Goal: Task Accomplishment & Management: Manage account settings

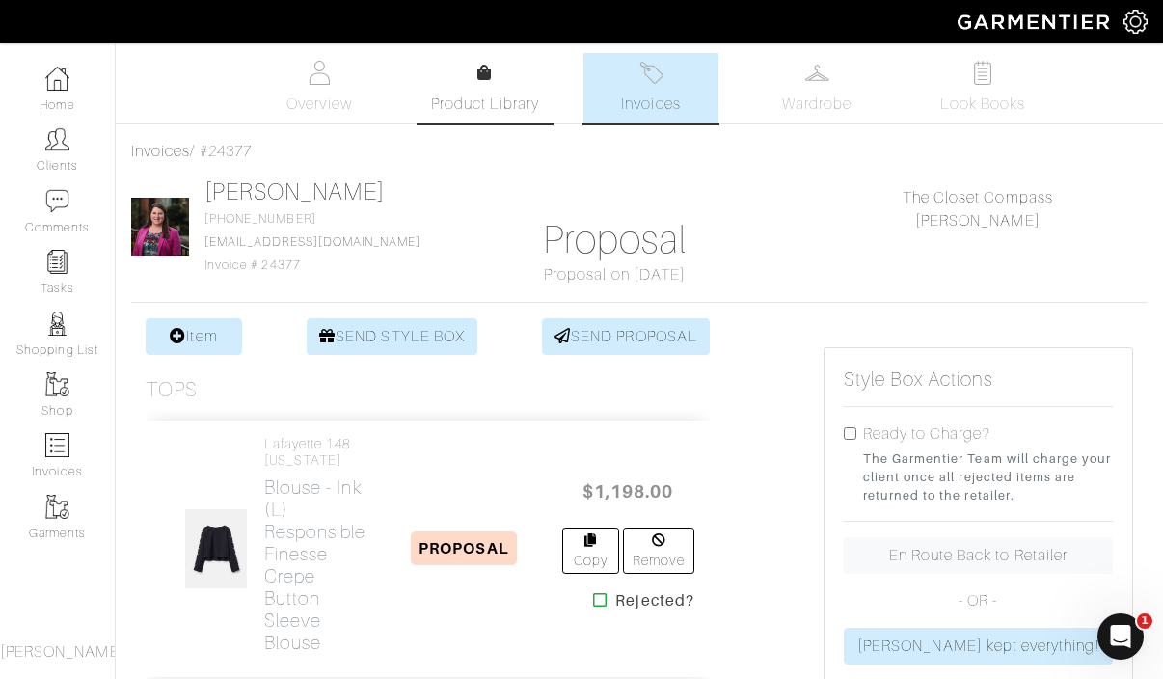
click at [484, 88] on link "Product Library" at bounding box center [484, 89] width 135 height 54
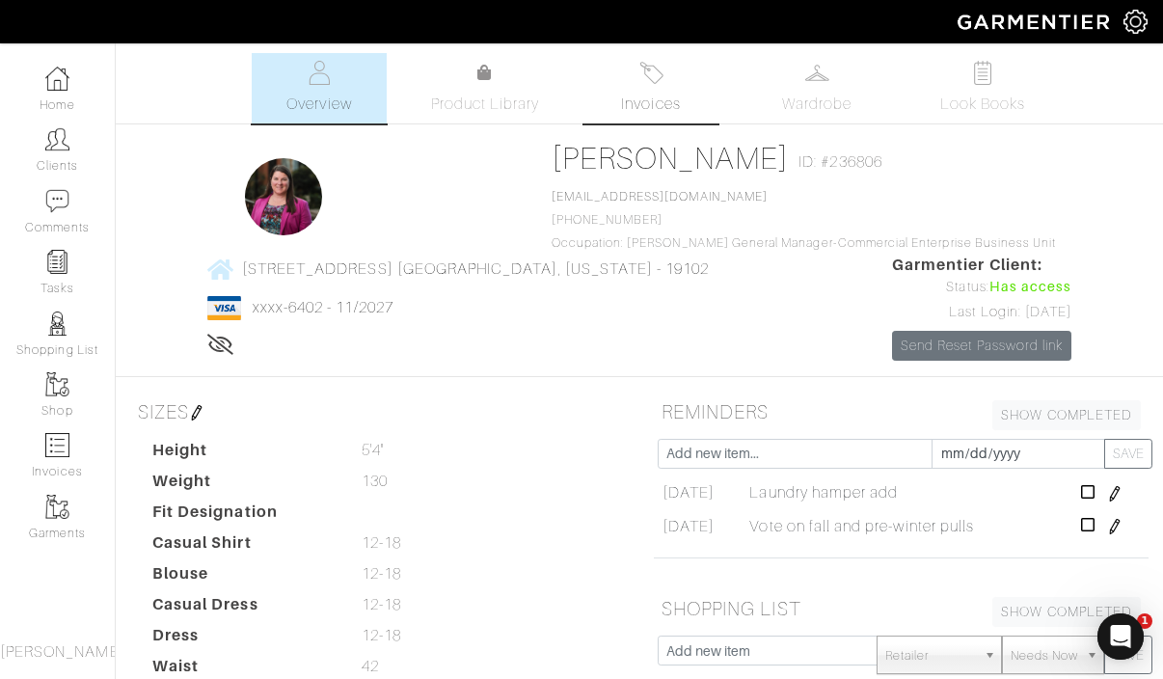
click at [666, 89] on link "Invoices" at bounding box center [650, 88] width 135 height 70
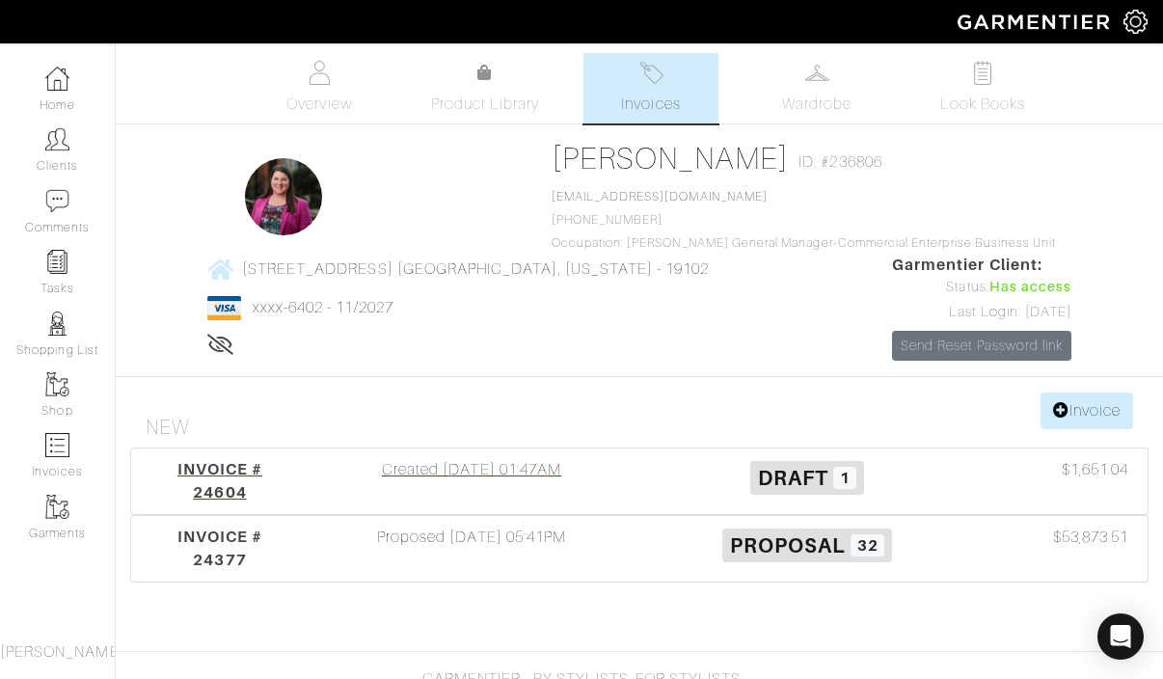
click at [557, 484] on div "Created [DATE] 01:47AM" at bounding box center [472, 481] width 336 height 46
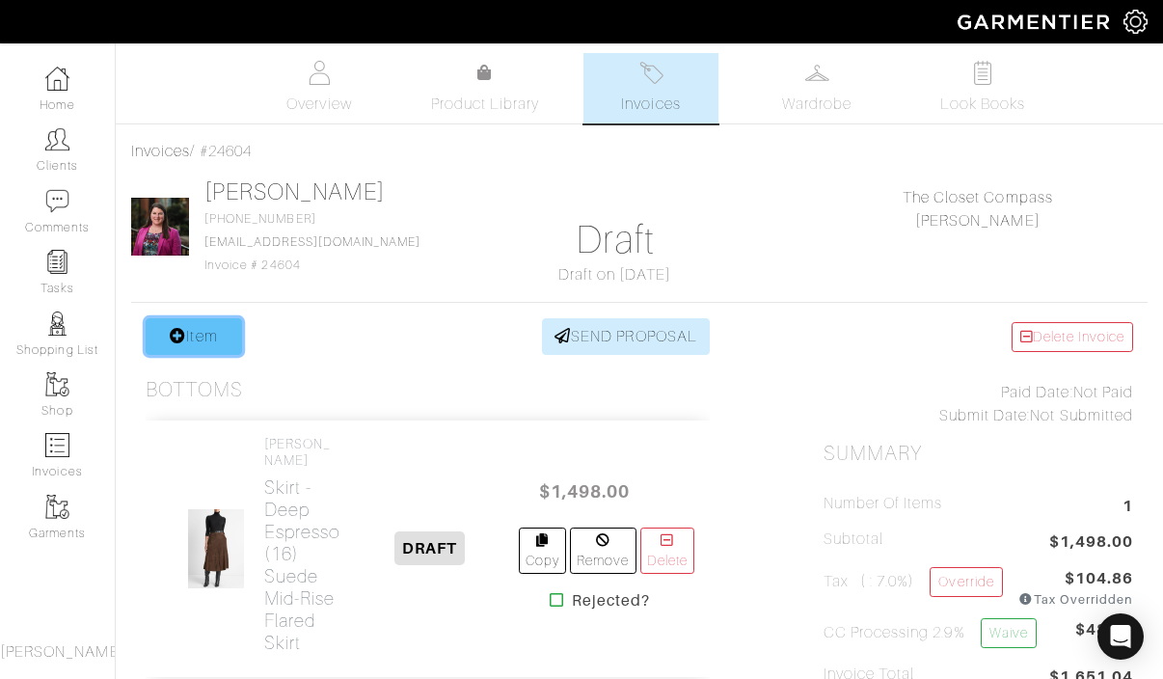
click at [210, 338] on link "Item" at bounding box center [194, 336] width 96 height 37
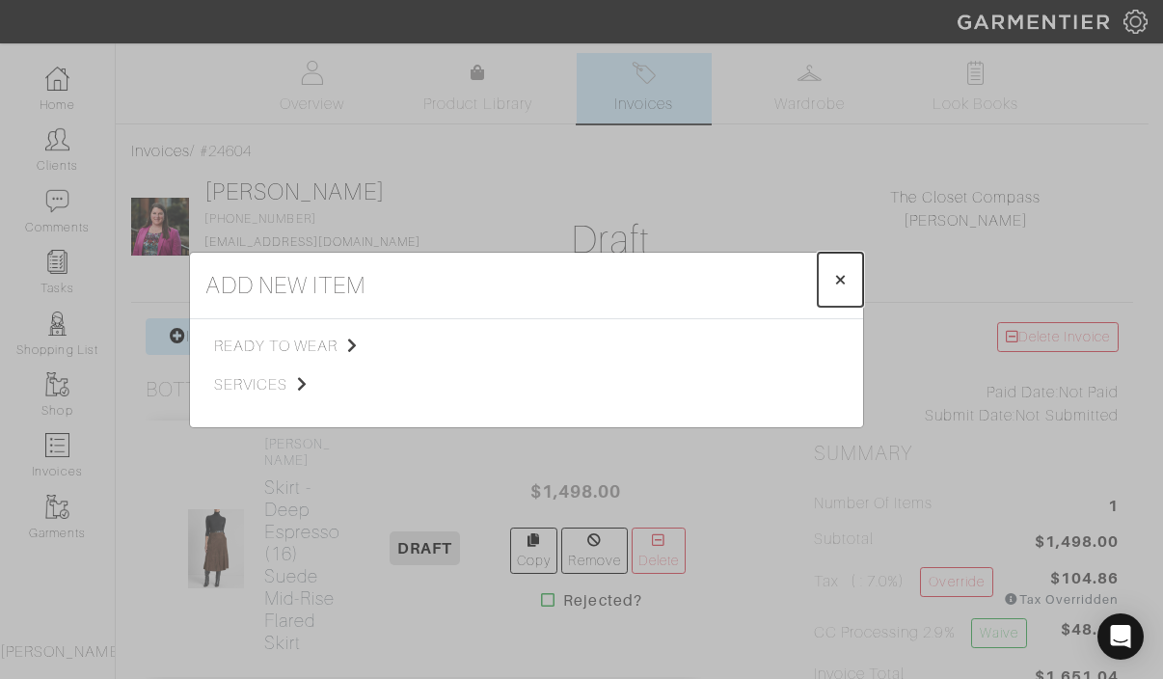
click at [834, 279] on span "×" at bounding box center [840, 279] width 14 height 26
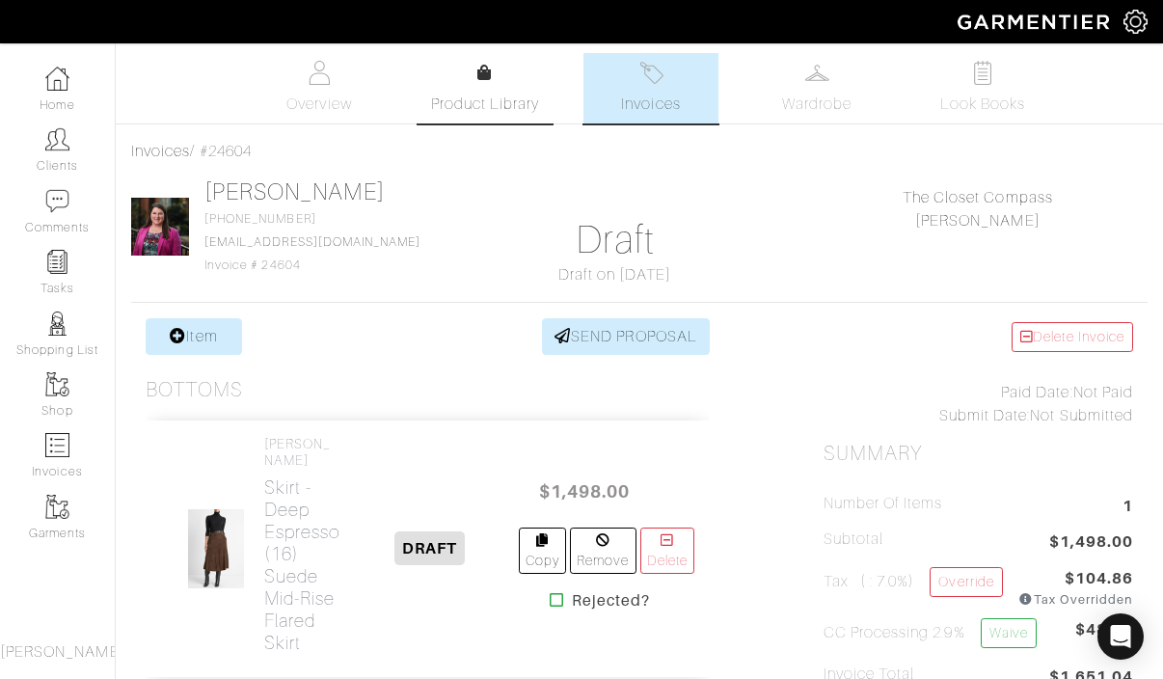
click at [477, 74] on icon at bounding box center [484, 72] width 14 height 15
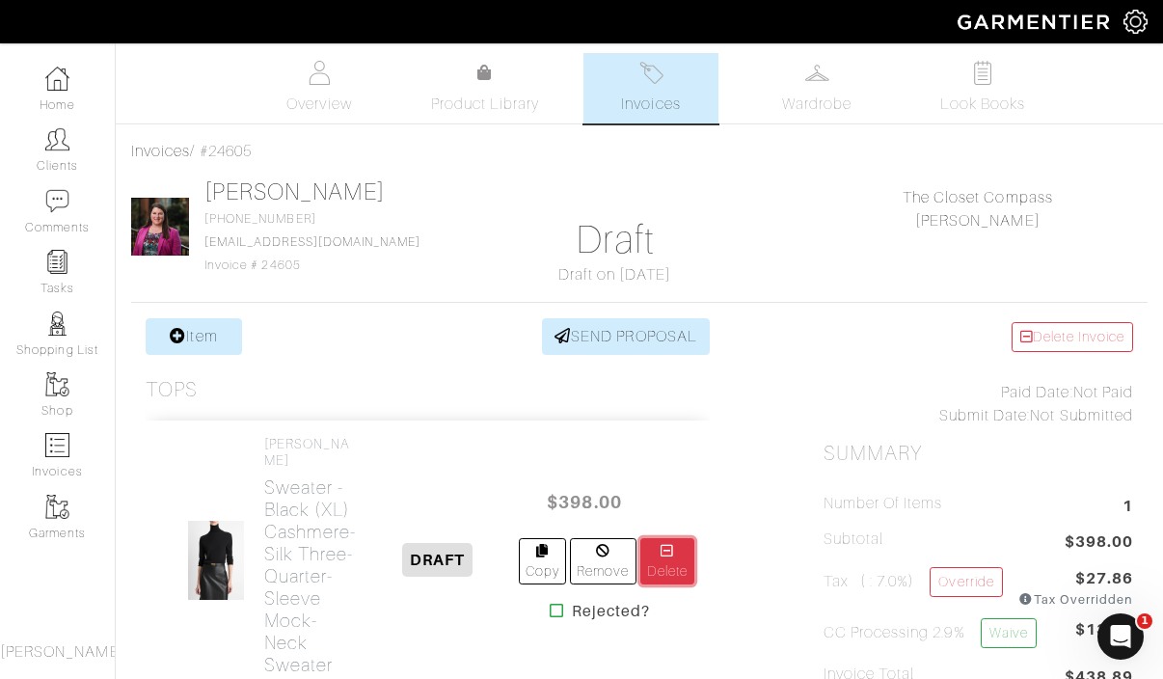
click at [655, 545] on link "Delete" at bounding box center [667, 561] width 54 height 46
click at [1051, 334] on link "Delete Invoice" at bounding box center [1071, 337] width 121 height 30
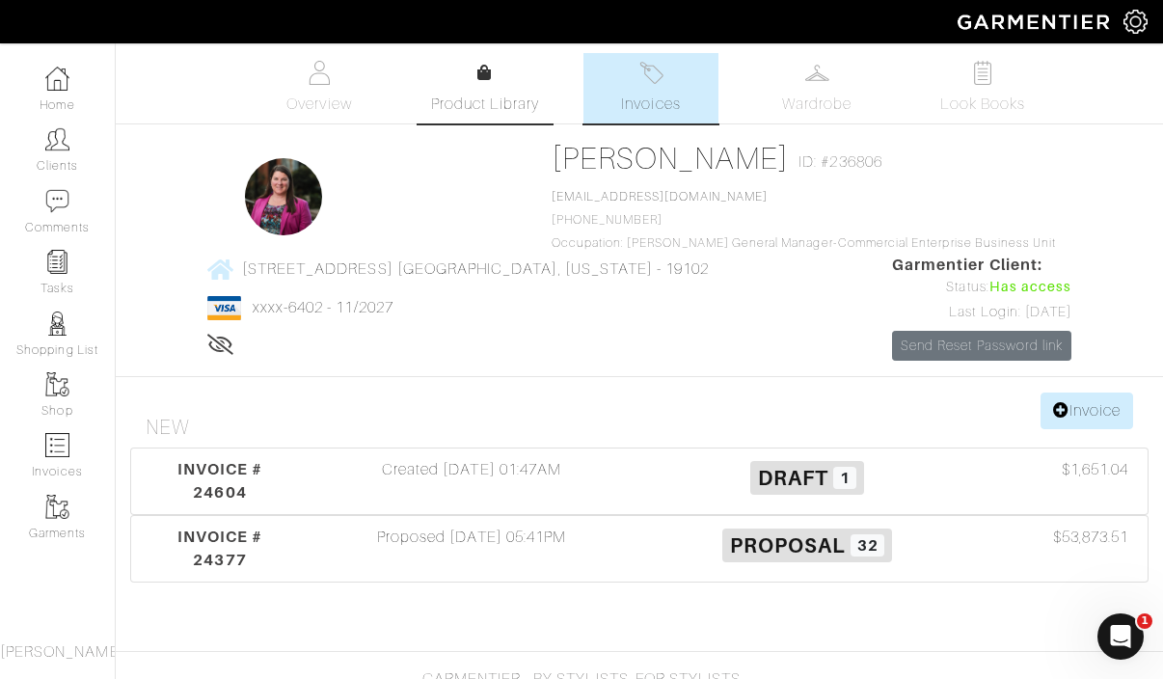
click at [515, 90] on link "Product Library" at bounding box center [484, 89] width 135 height 54
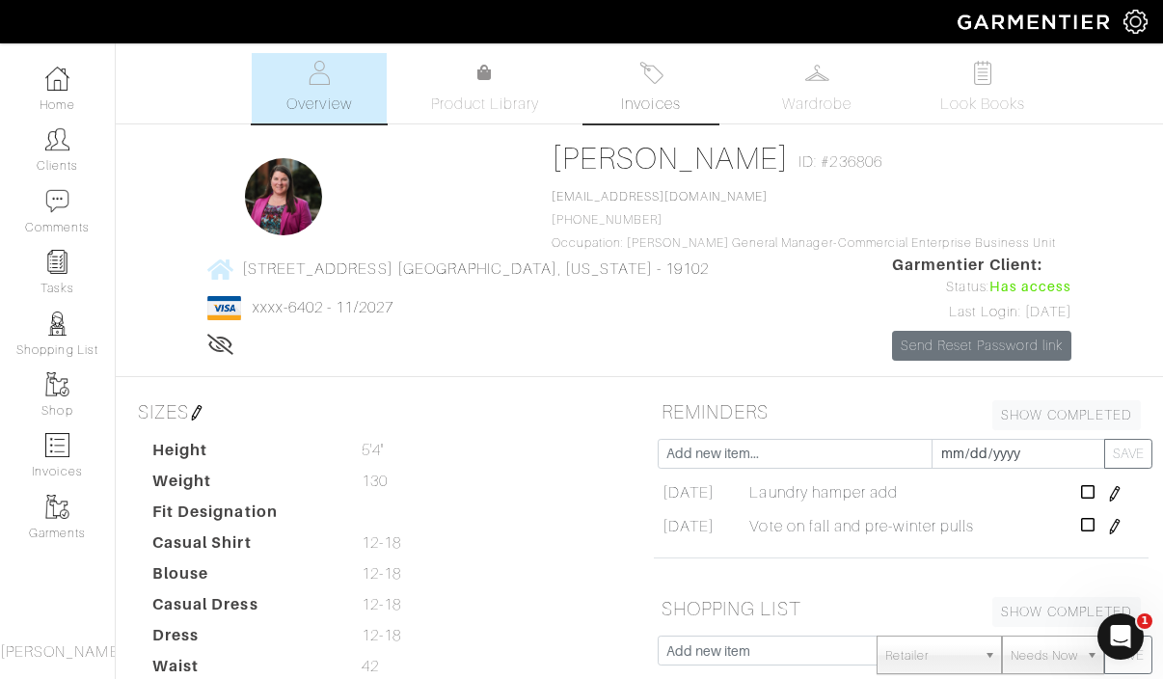
click at [652, 70] on img at bounding box center [651, 73] width 24 height 24
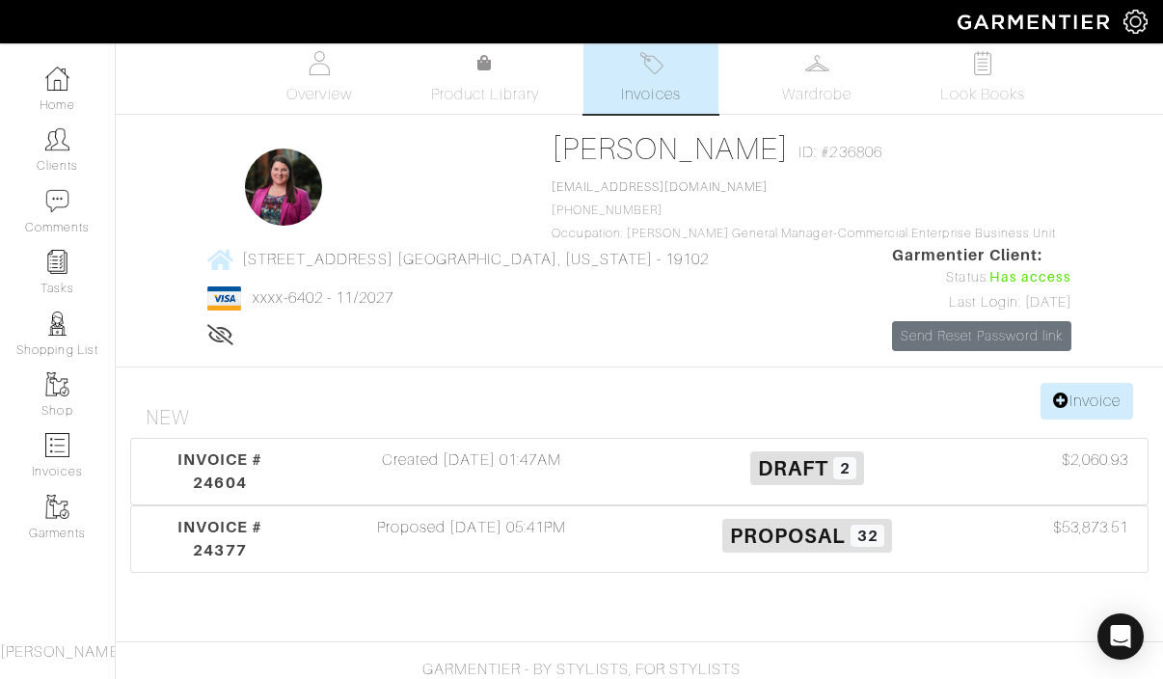
scroll to position [11, 0]
click at [487, 91] on span "Product Library" at bounding box center [485, 93] width 109 height 23
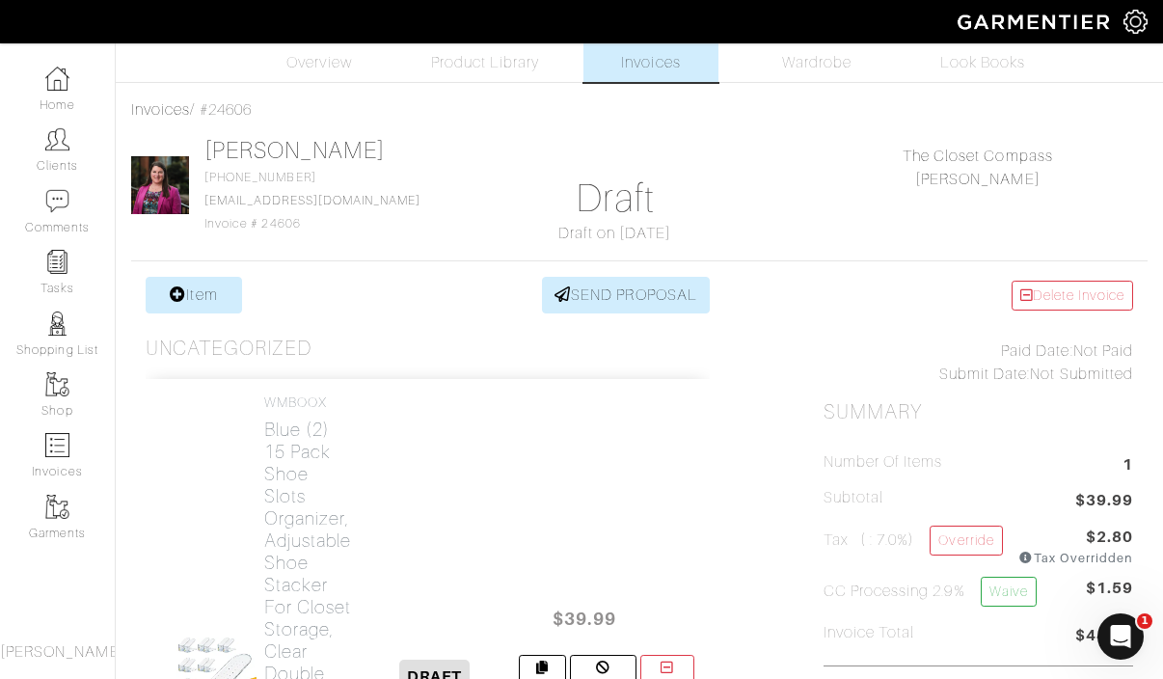
scroll to position [36, 0]
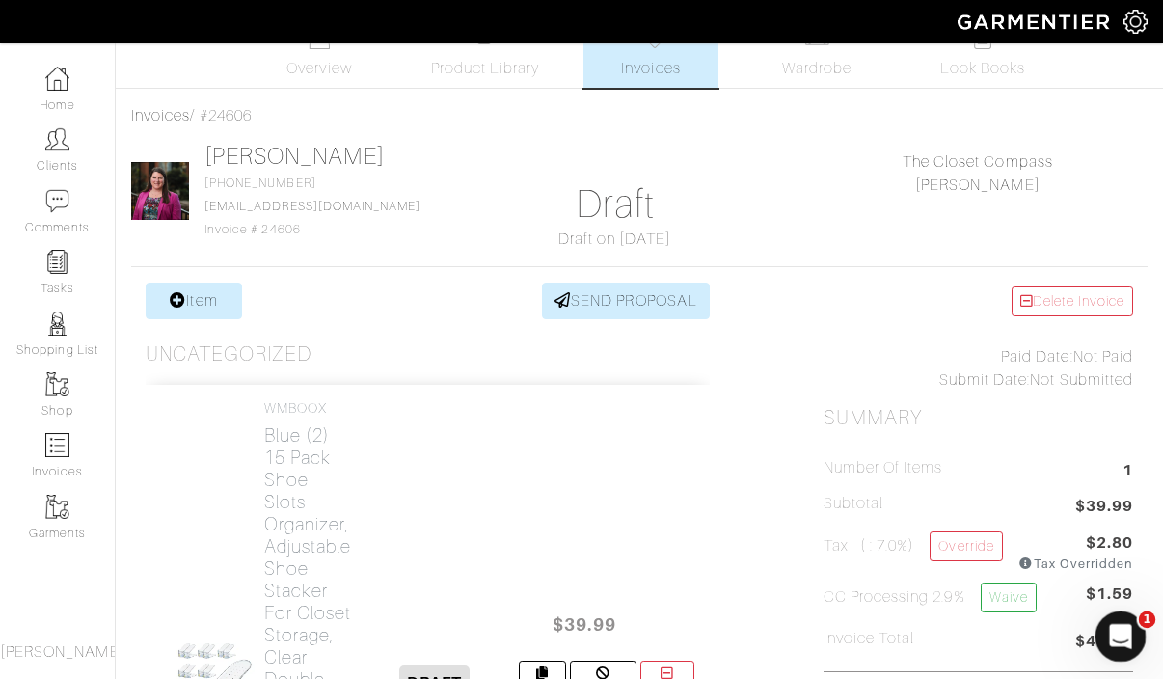
click at [1116, 633] on icon "Open Intercom Messenger" at bounding box center [1118, 634] width 32 height 32
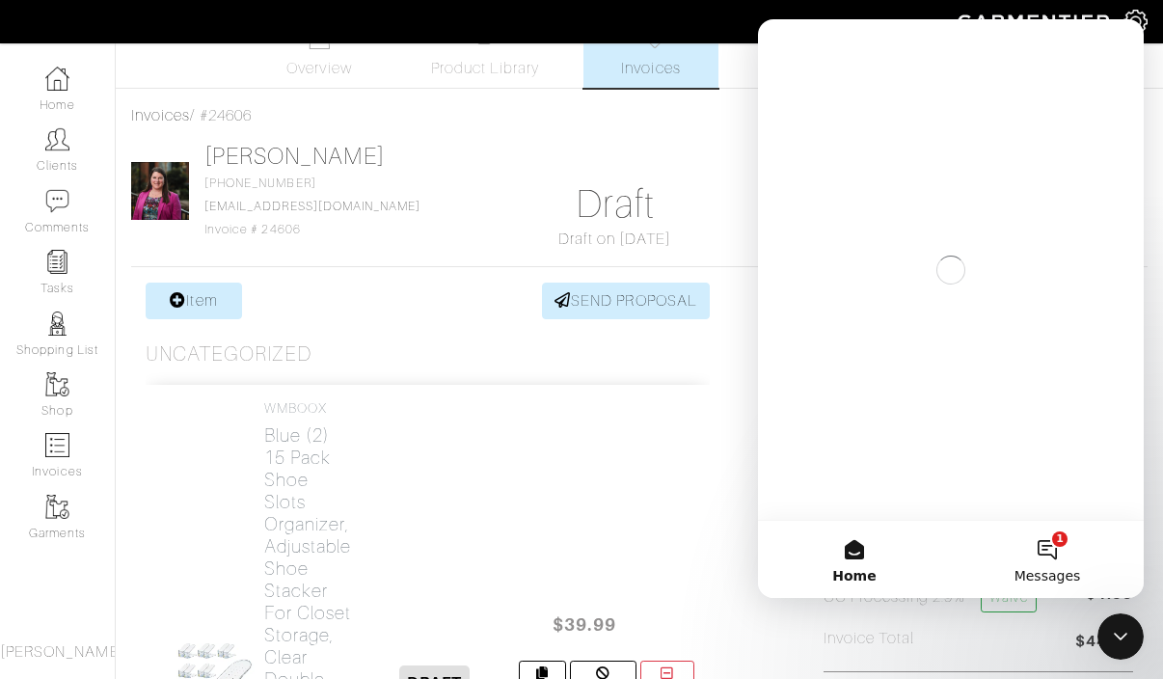
scroll to position [0, 0]
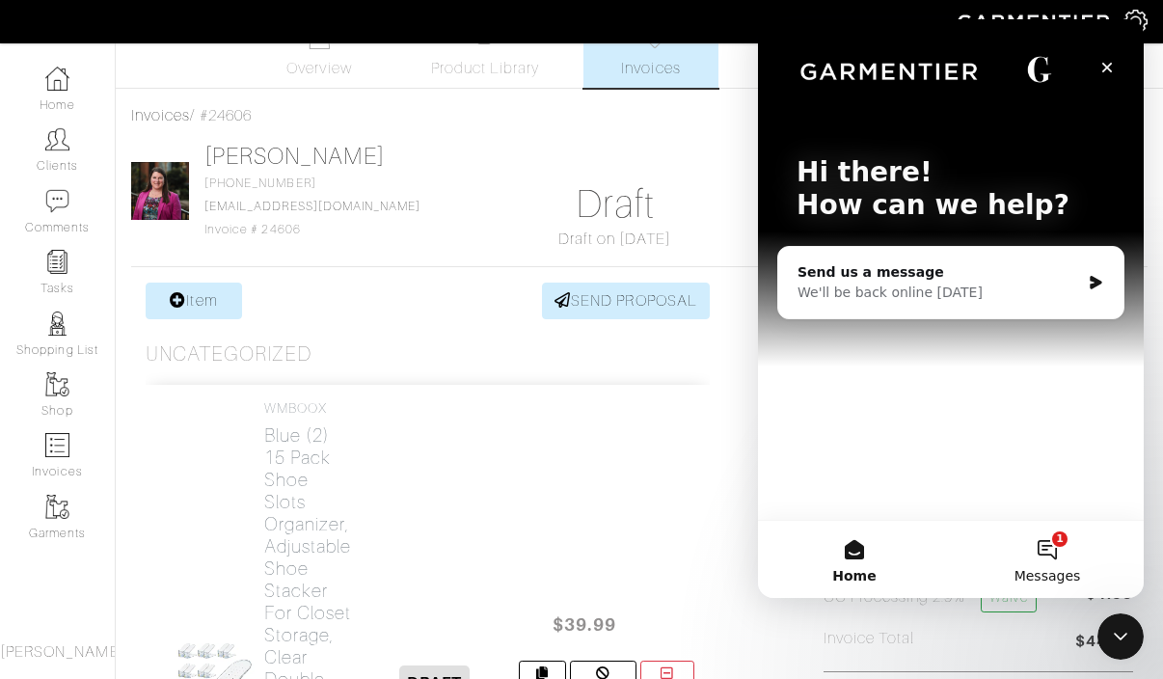
click at [1074, 555] on button "1 Messages" at bounding box center [1047, 559] width 193 height 77
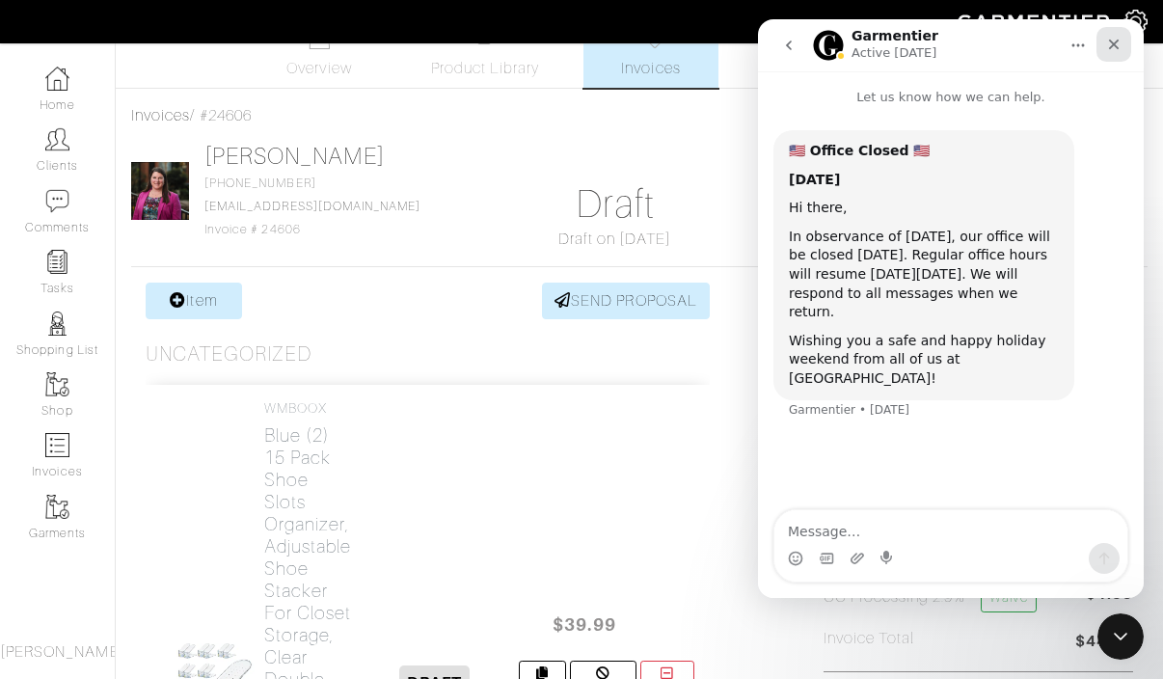
click at [1123, 36] on div "Close" at bounding box center [1113, 44] width 35 height 35
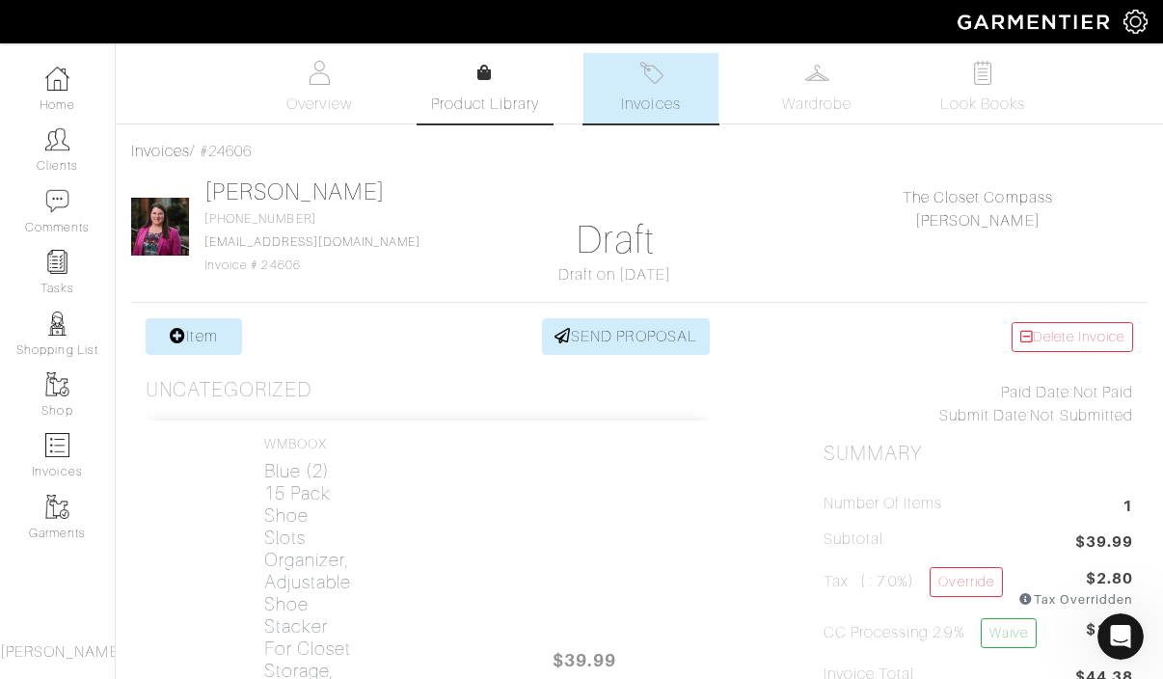
click at [490, 86] on link "Product Library" at bounding box center [484, 89] width 135 height 54
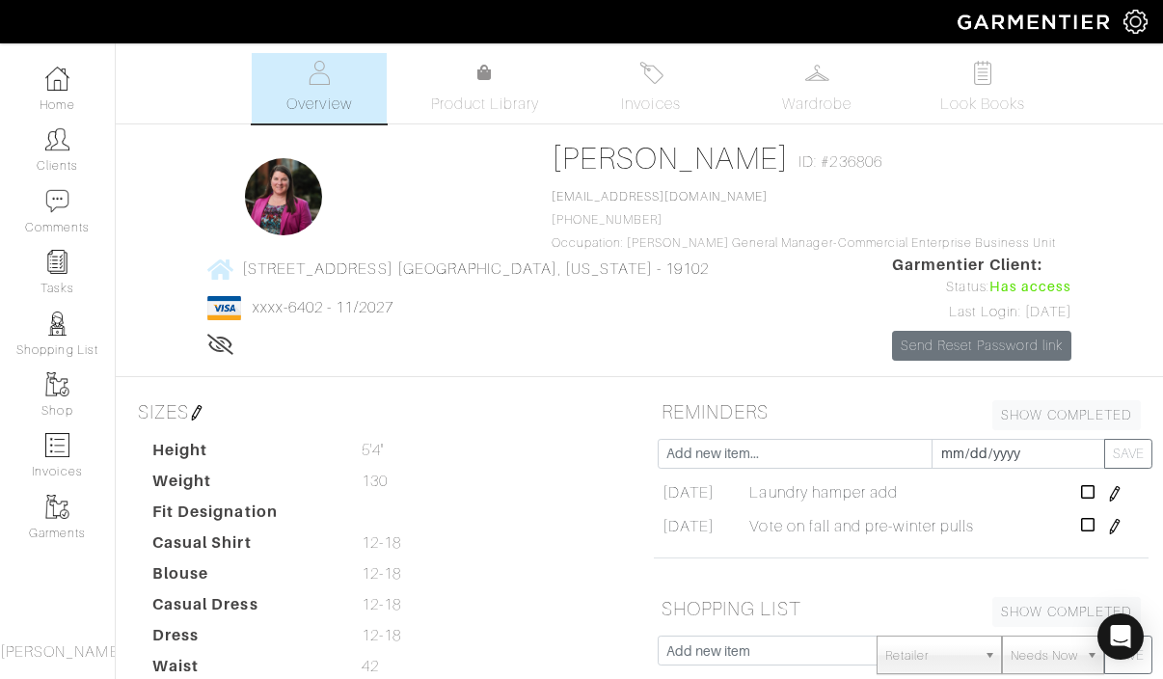
click at [671, 87] on link "Invoices" at bounding box center [650, 88] width 135 height 70
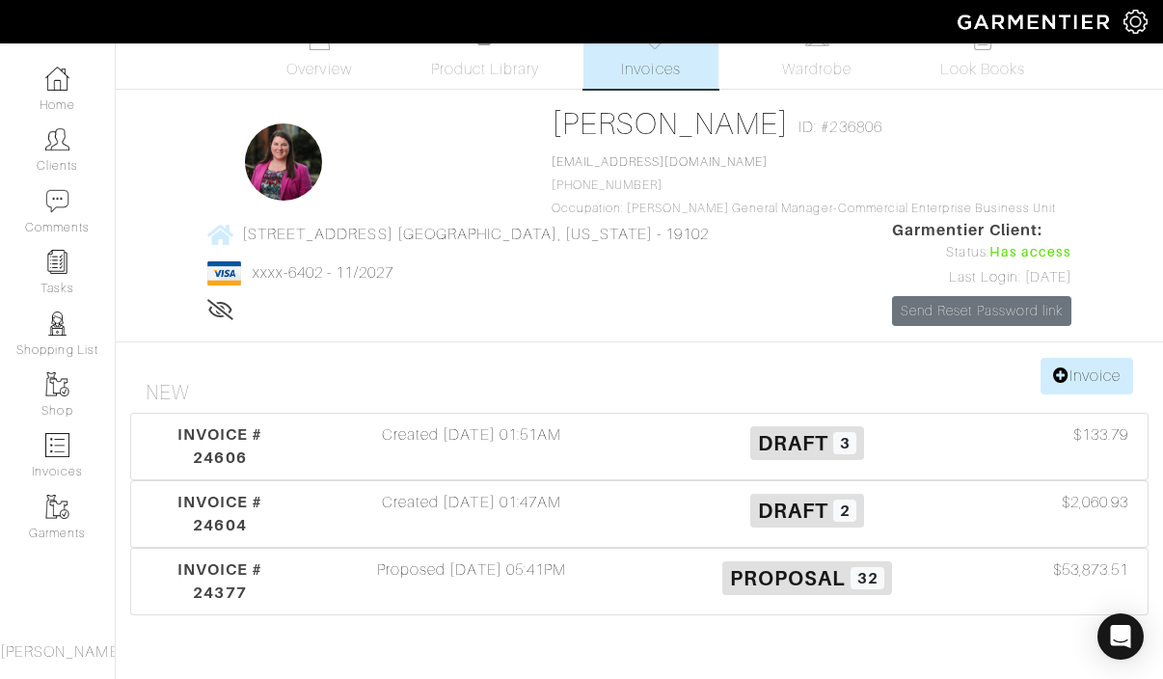
scroll to position [110, 0]
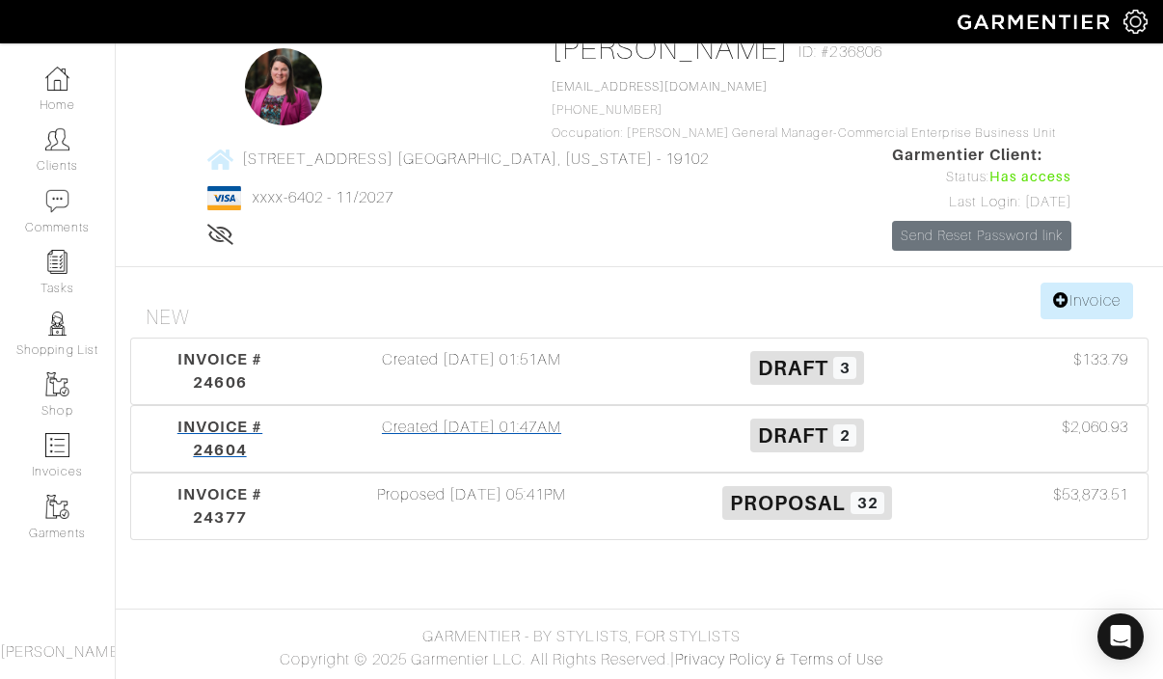
click at [475, 429] on div "Created 09/18/25 01:47AM" at bounding box center [472, 439] width 336 height 46
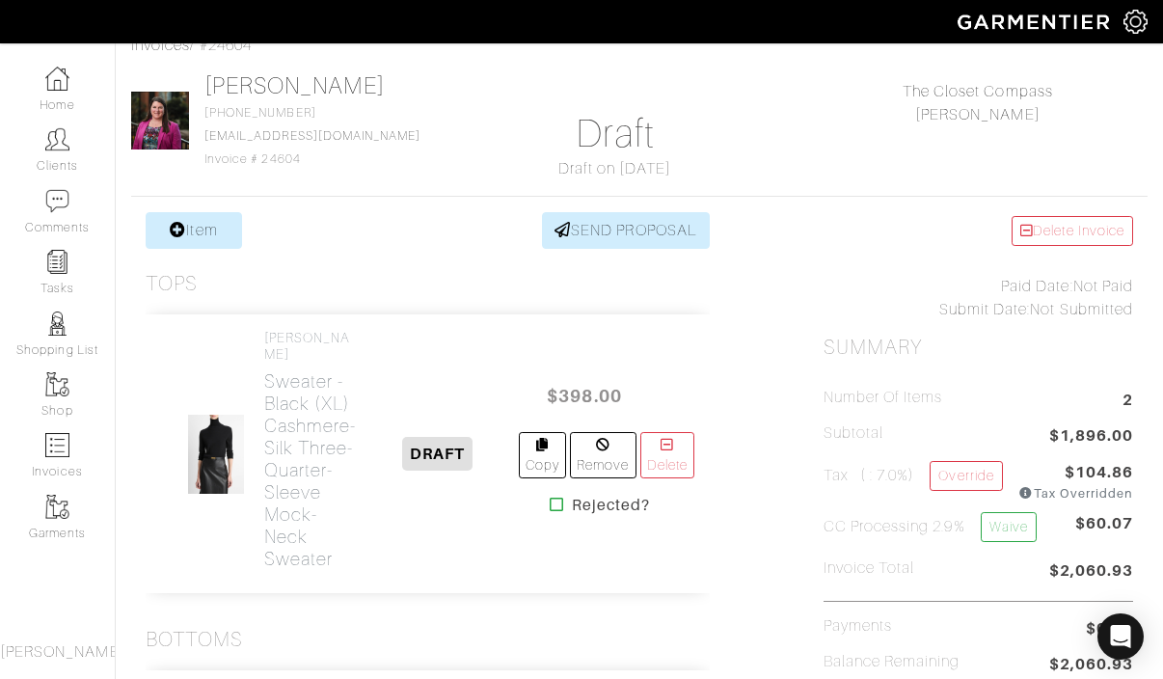
scroll to position [169, 0]
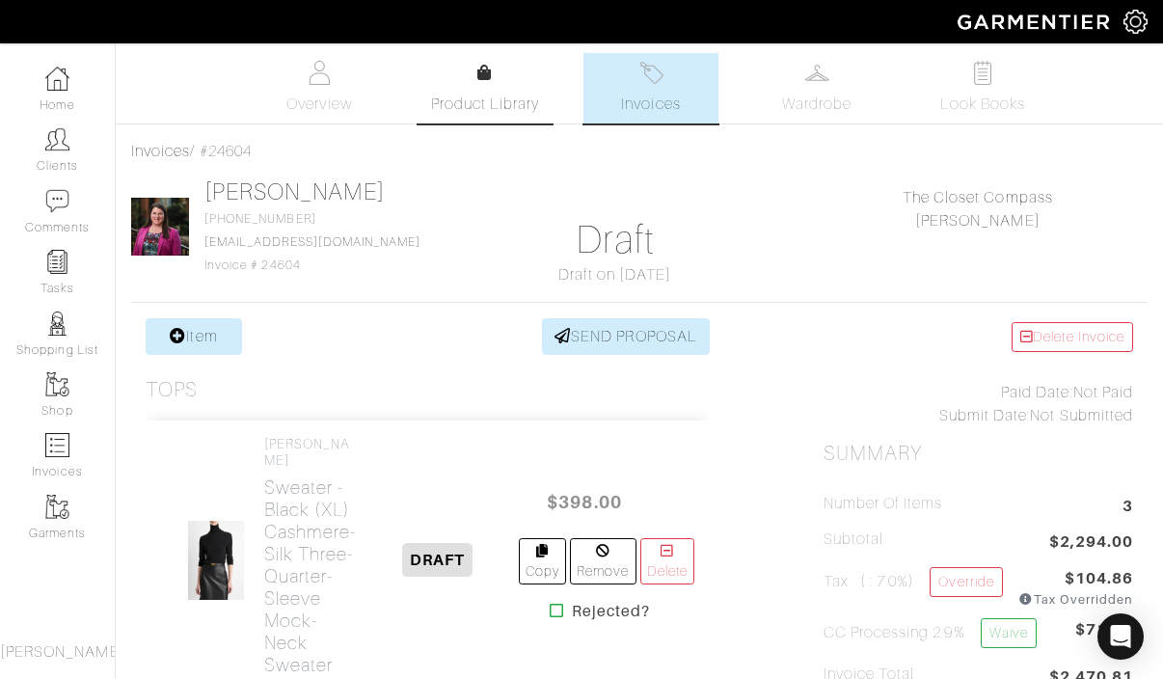
click at [488, 86] on link "Product Library" at bounding box center [484, 89] width 135 height 54
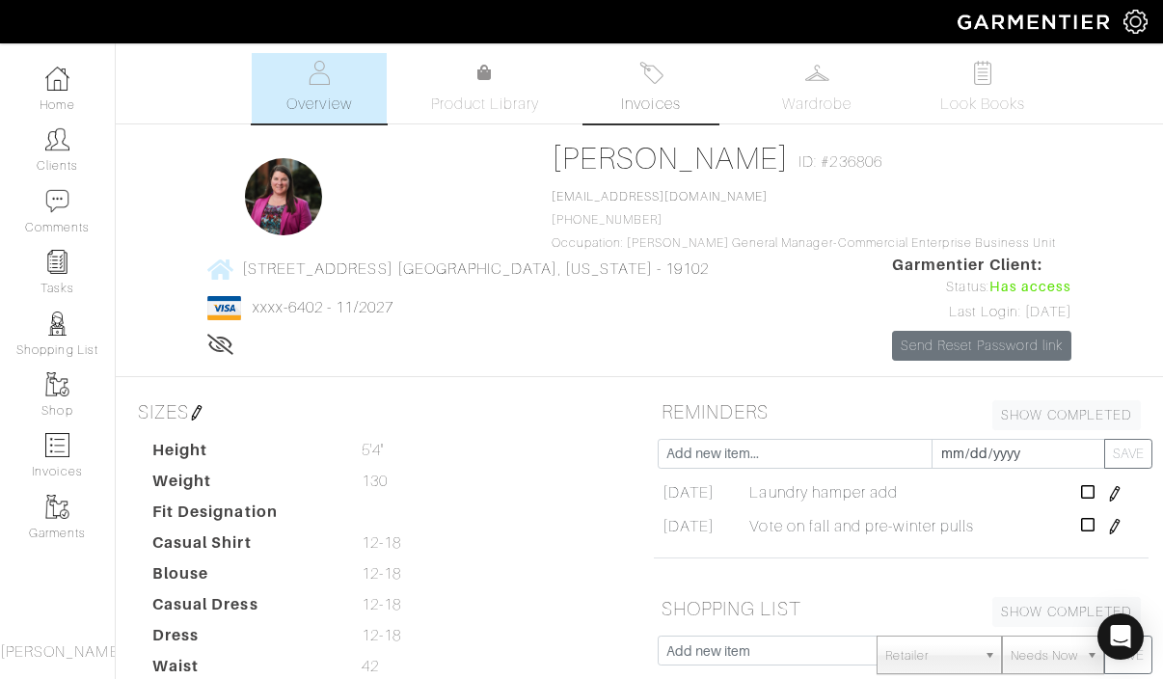
click at [635, 78] on link "Invoices" at bounding box center [650, 88] width 135 height 70
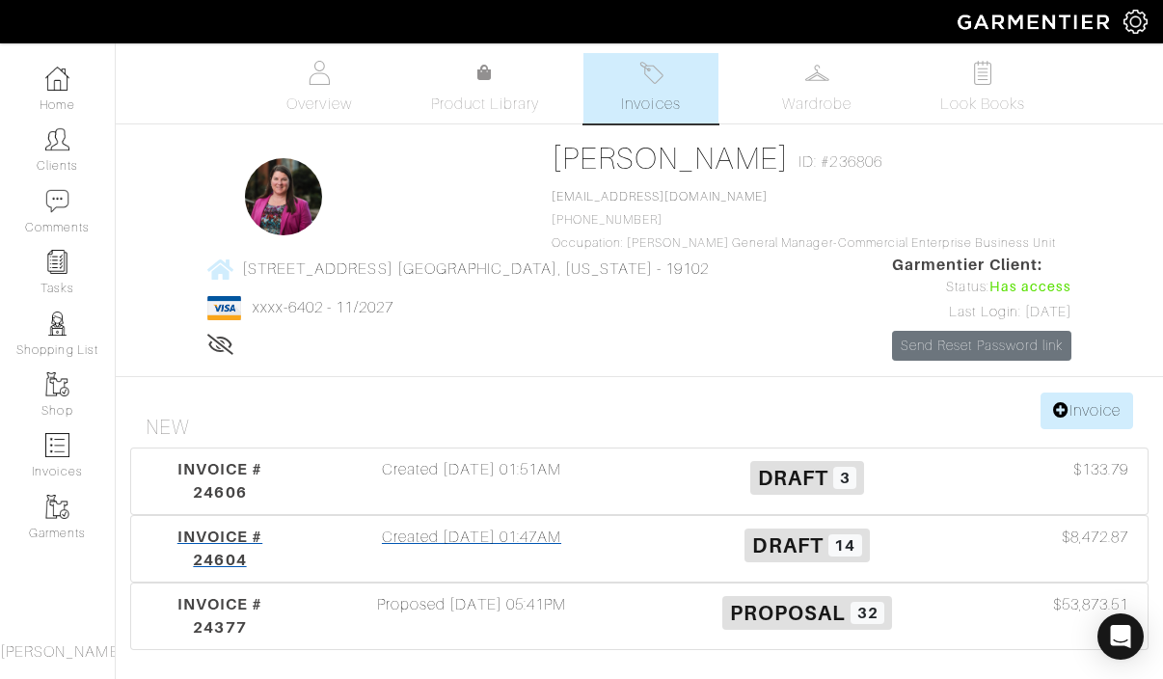
click at [214, 547] on div "INVOICE # 24604" at bounding box center [220, 548] width 168 height 46
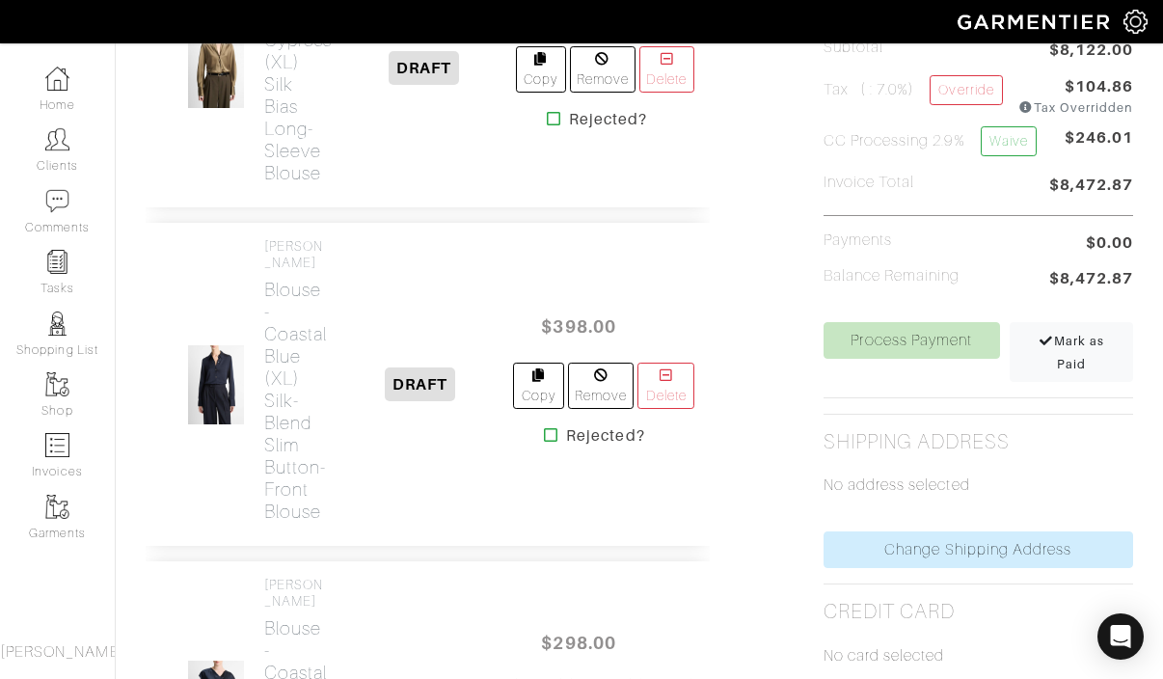
scroll to position [237, 0]
